Goal: Find specific page/section: Find specific page/section

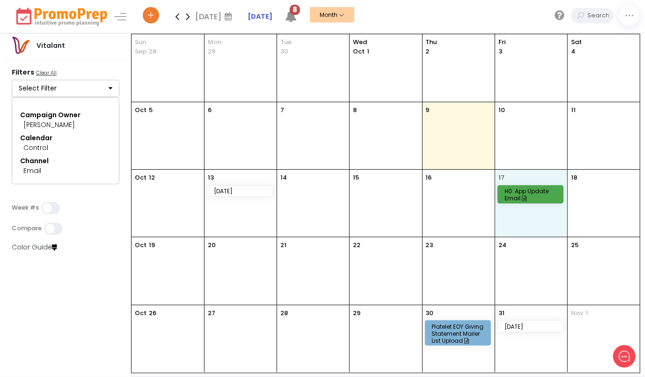
click at [496, 198] on div "17 H0: App Update Email" at bounding box center [532, 203] width 72 height 67
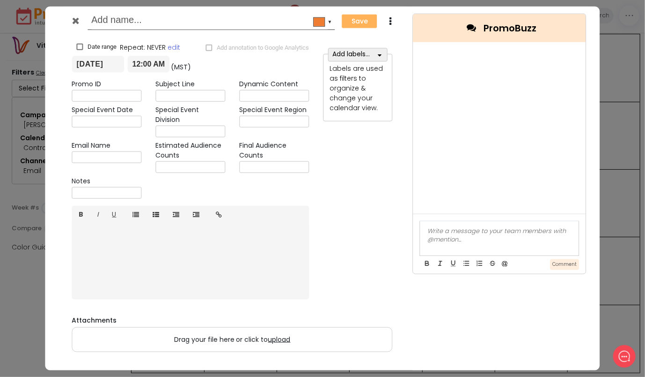
click at [81, 30] on div at bounding box center [76, 23] width 22 height 14
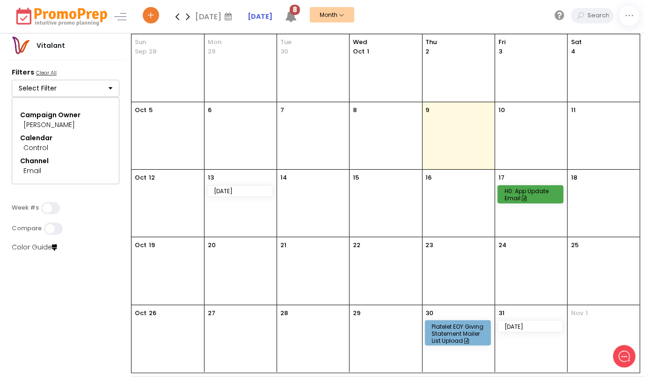
click at [539, 201] on div "H0: App Update Email" at bounding box center [530, 193] width 65 height 17
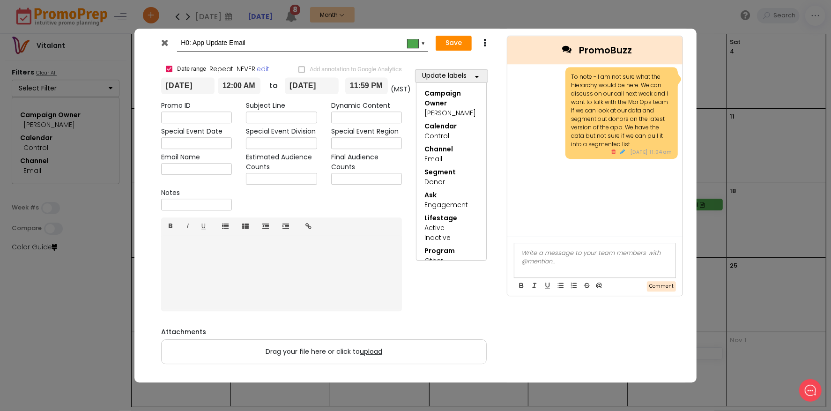
click at [169, 43] on div at bounding box center [166, 45] width 23 height 14
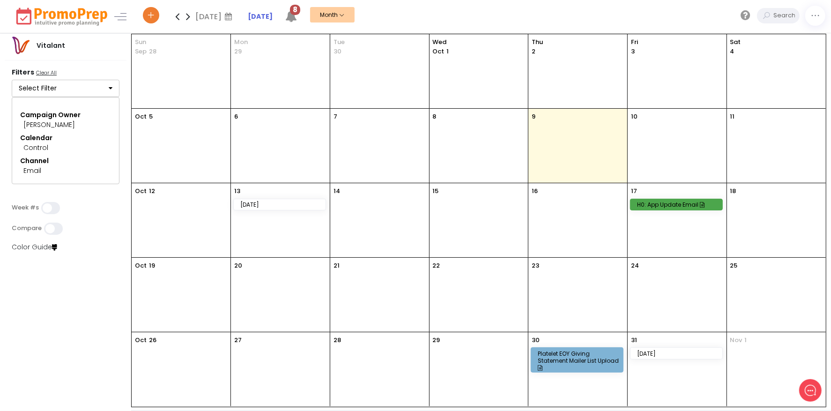
click at [88, 89] on button "Select Filter" at bounding box center [66, 89] width 108 height 18
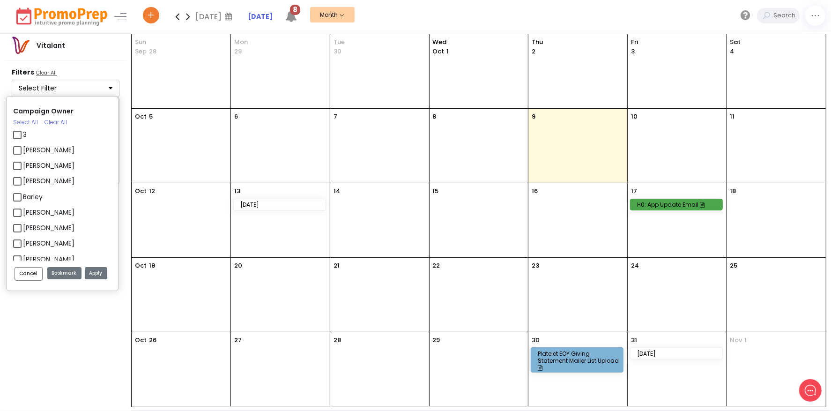
scroll to position [157, 0]
click at [23, 195] on label "[PERSON_NAME]" at bounding box center [49, 195] width 52 height 10
click at [23, 194] on input "[PERSON_NAME]" at bounding box center [26, 191] width 6 height 6
checkbox input "false"
click at [91, 276] on button "Apply" at bounding box center [96, 273] width 22 height 13
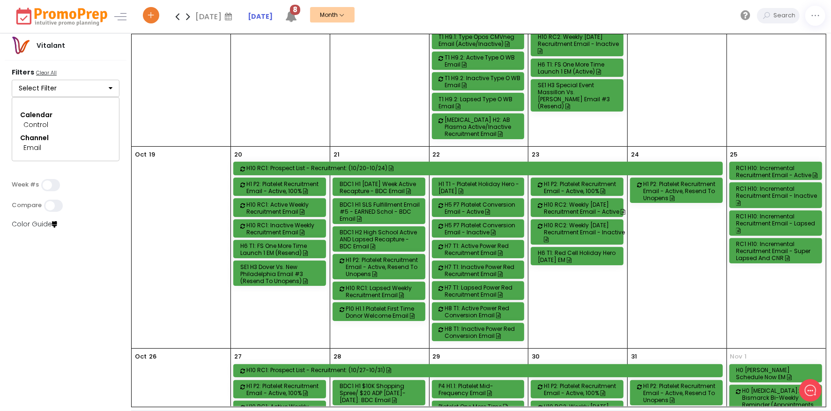
scroll to position [796, 0]
